Goal: Task Accomplishment & Management: Use online tool/utility

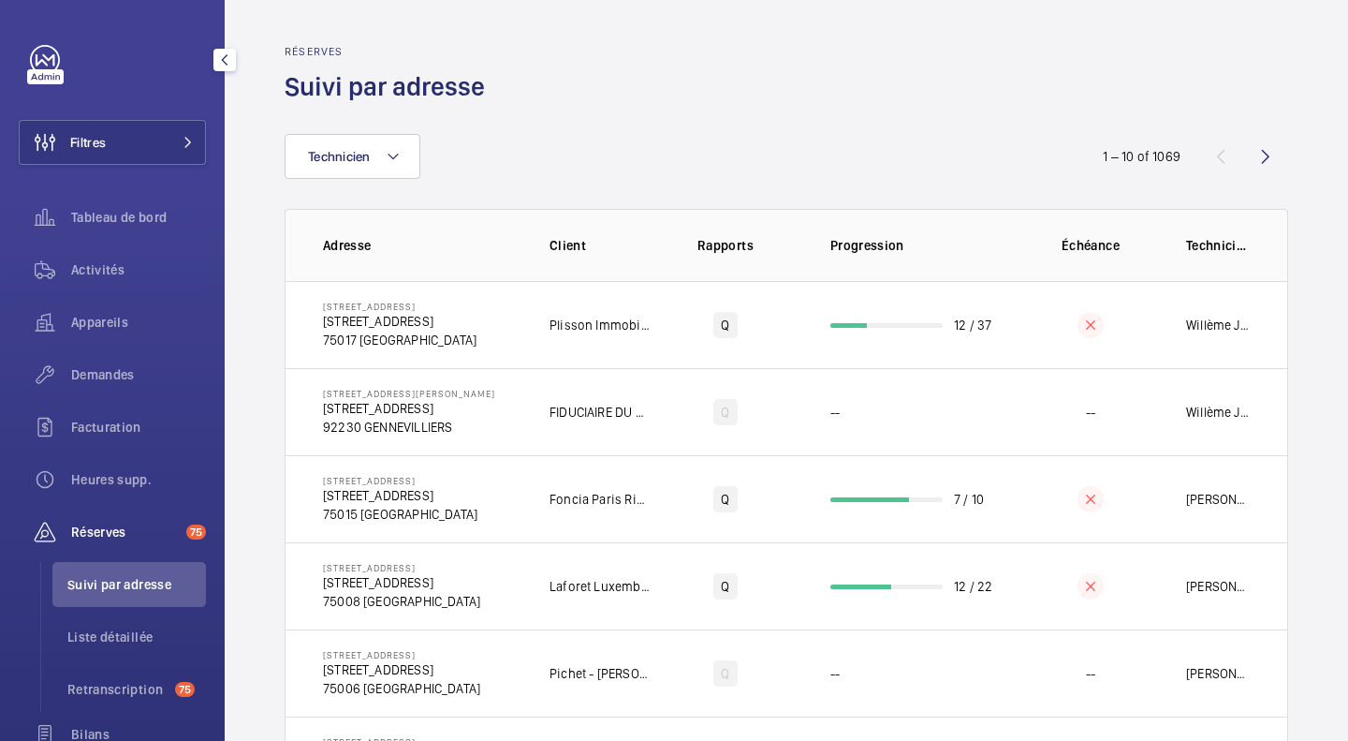
click at [155, 152] on button "Filtres" at bounding box center [112, 142] width 187 height 45
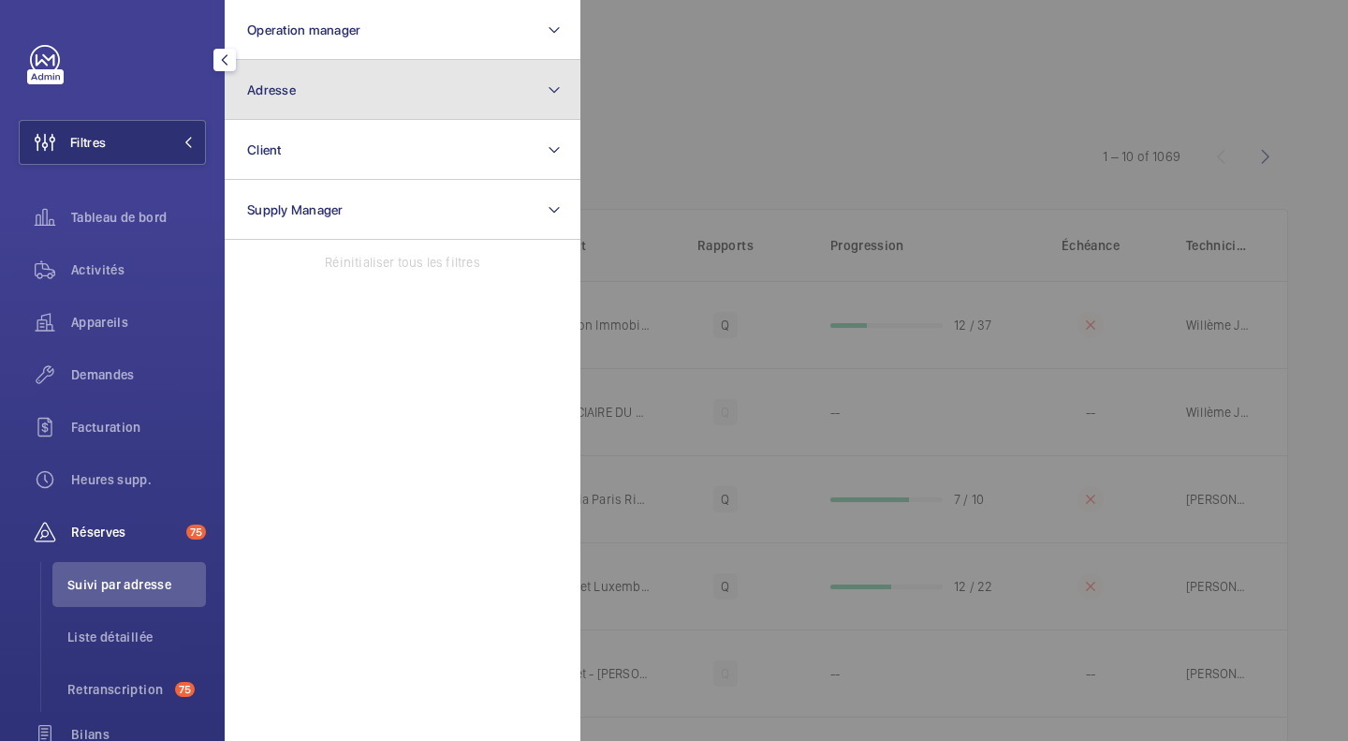
click at [321, 70] on button "Adresse" at bounding box center [403, 90] width 356 height 60
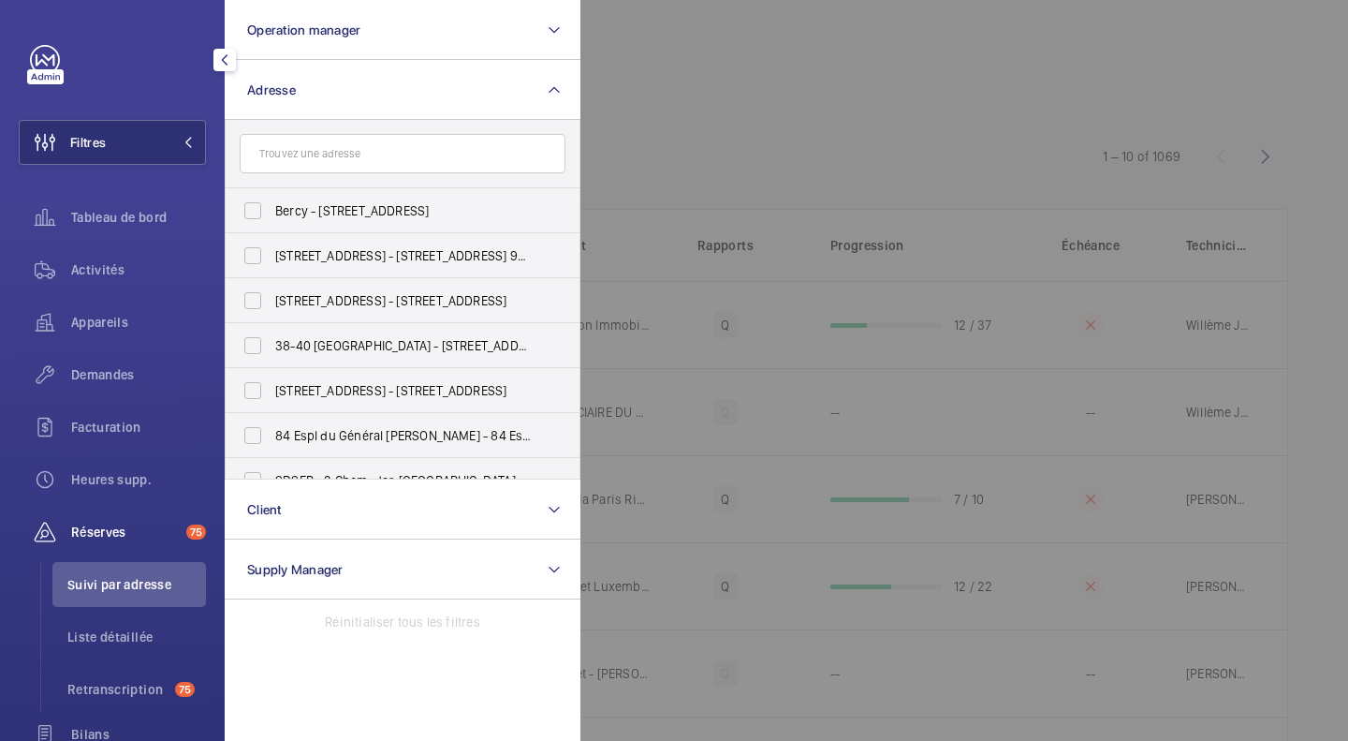
click at [346, 144] on input "text" at bounding box center [403, 153] width 326 height 39
type input "[STREET_ADDRESS]"
click at [255, 206] on label "[STREET_ADDRESS] - [STREET_ADDRESS]" at bounding box center [389, 210] width 326 height 45
click at [255, 206] on input "[STREET_ADDRESS] - [STREET_ADDRESS]" at bounding box center [252, 210] width 37 height 37
checkbox input "true"
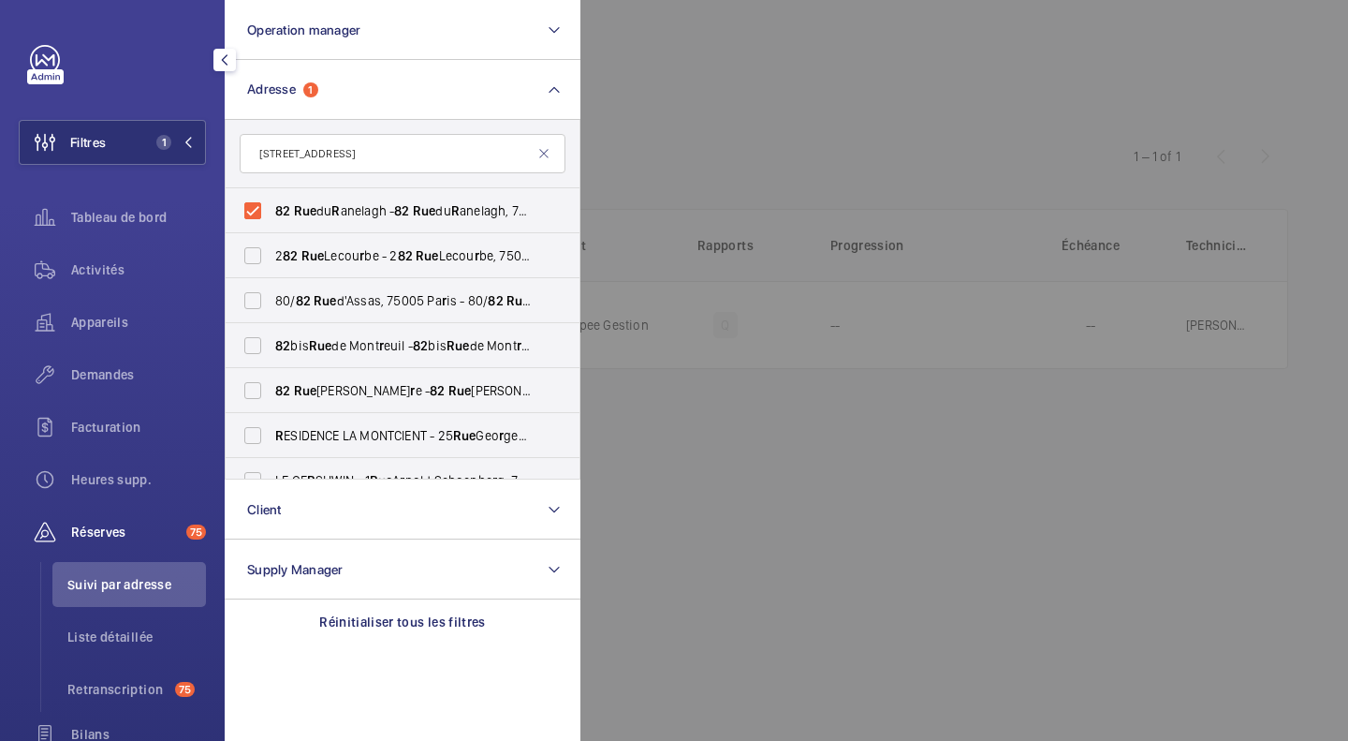
click at [99, 261] on span "Activités" at bounding box center [138, 269] width 135 height 19
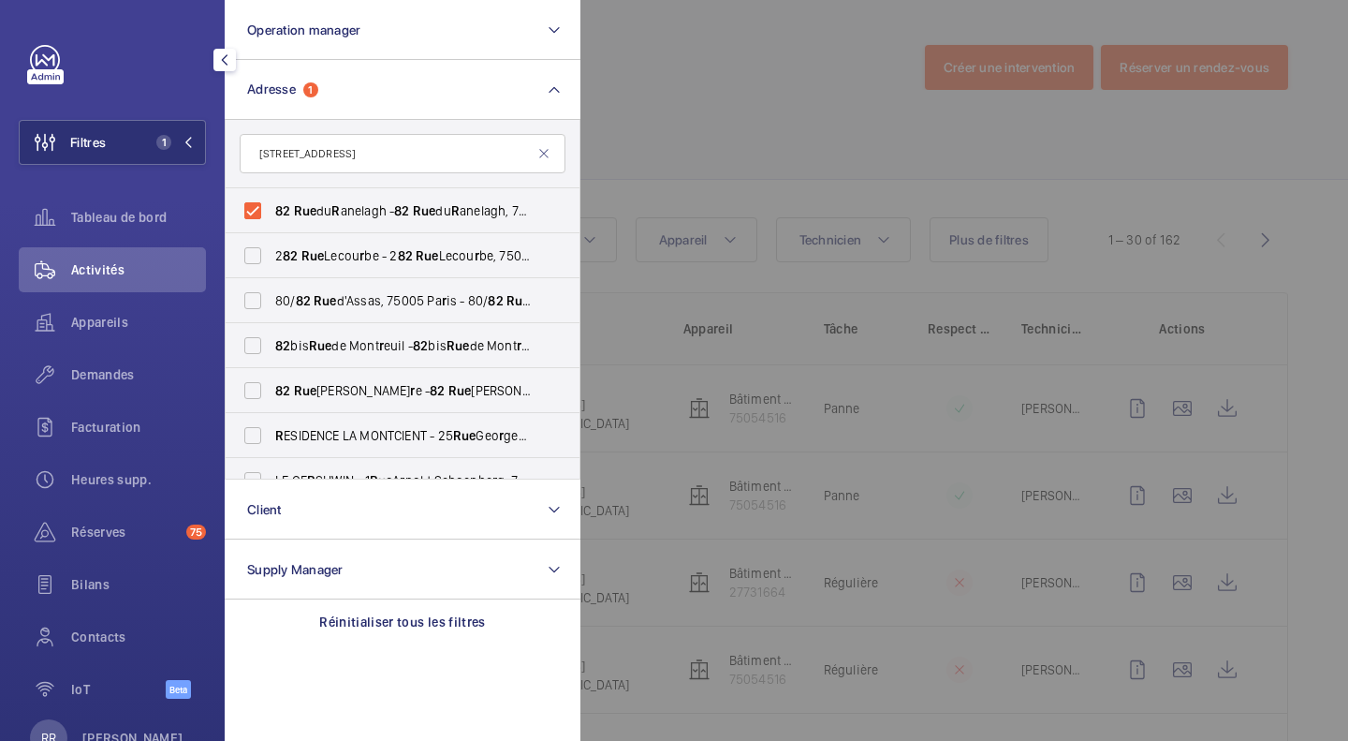
click at [713, 125] on div at bounding box center [1255, 370] width 1348 height 741
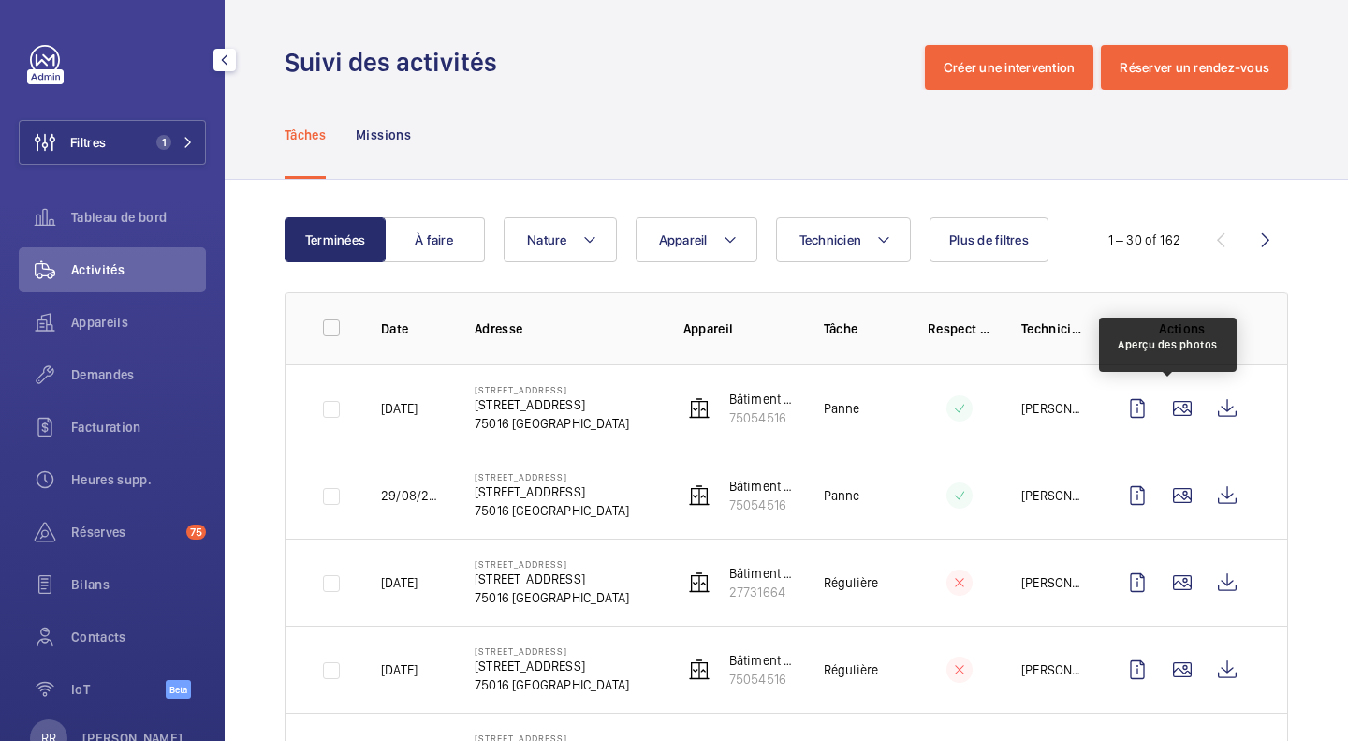
click at [1169, 404] on wm-front-icon-button at bounding box center [1182, 408] width 45 height 45
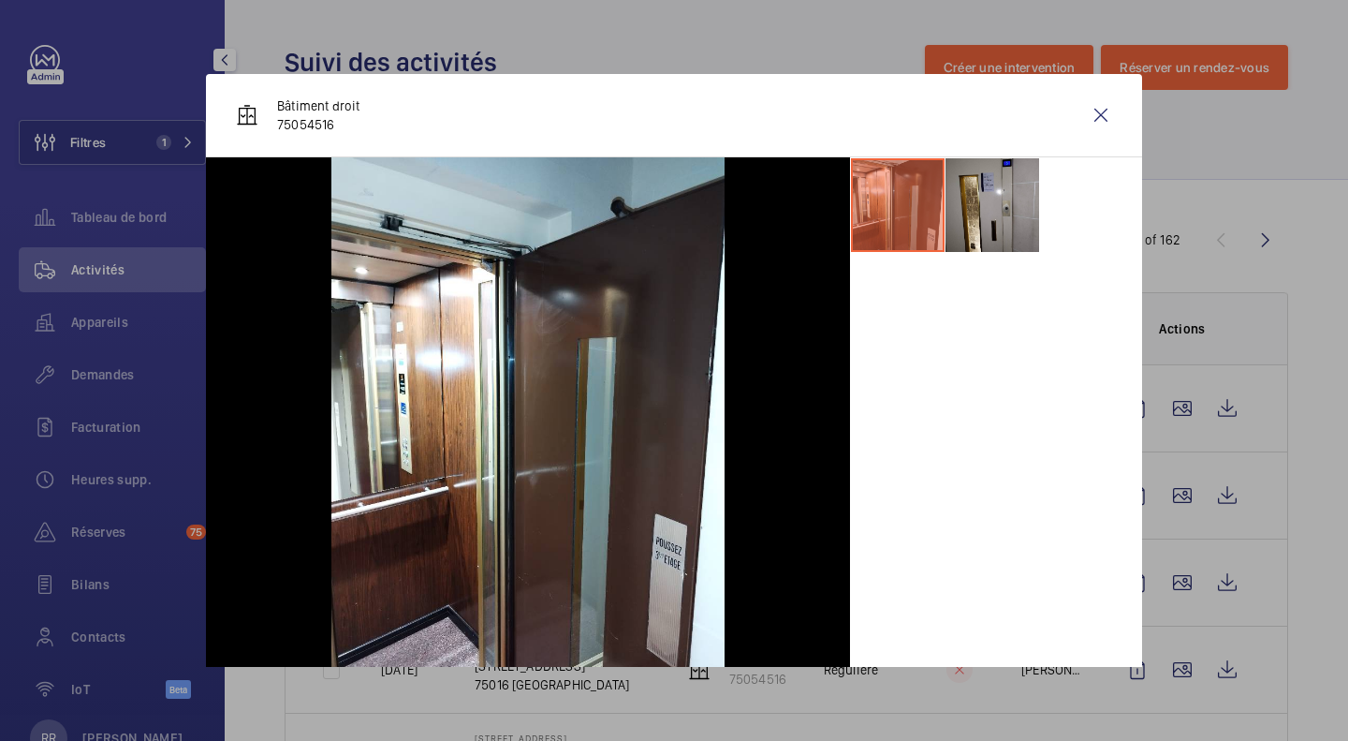
click at [1089, 122] on wm-front-icon-button at bounding box center [1101, 115] width 45 height 45
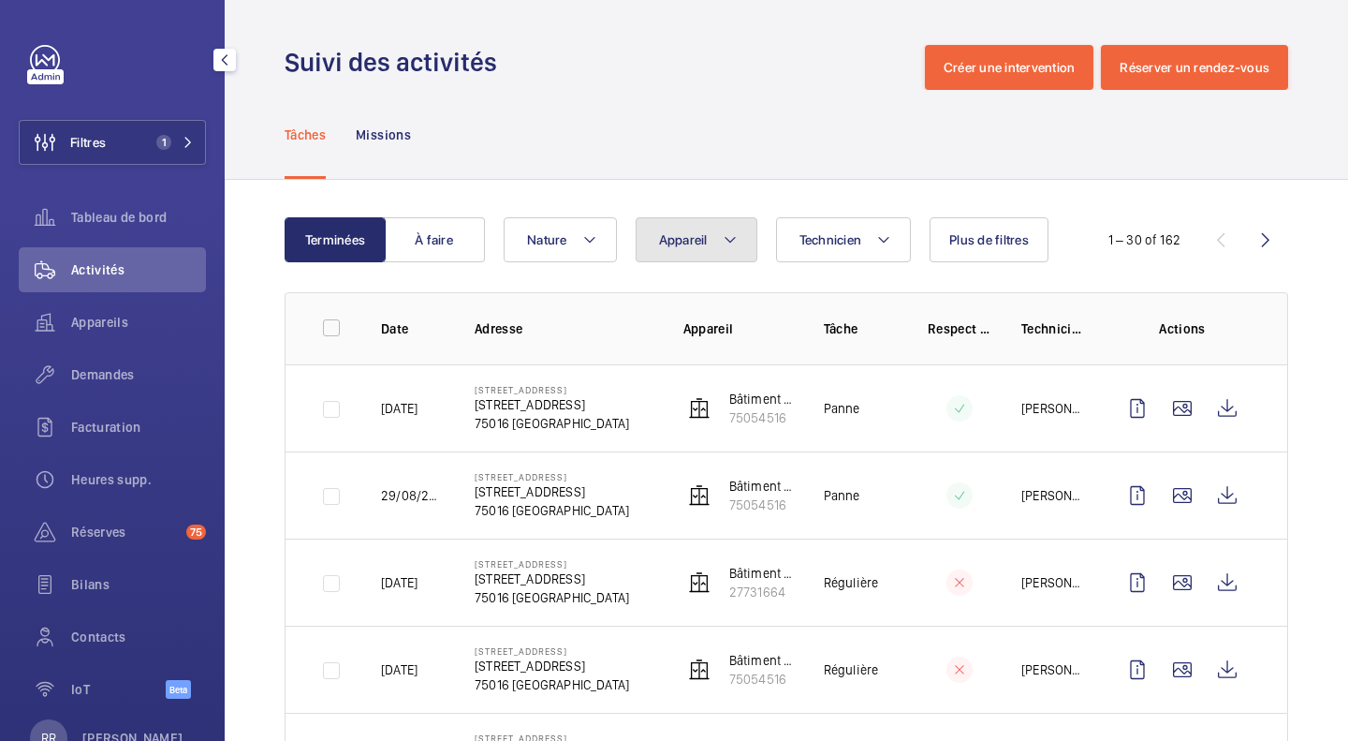
click at [707, 226] on button "Appareil" at bounding box center [697, 239] width 122 height 45
